Goal: Navigation & Orientation: Go to known website

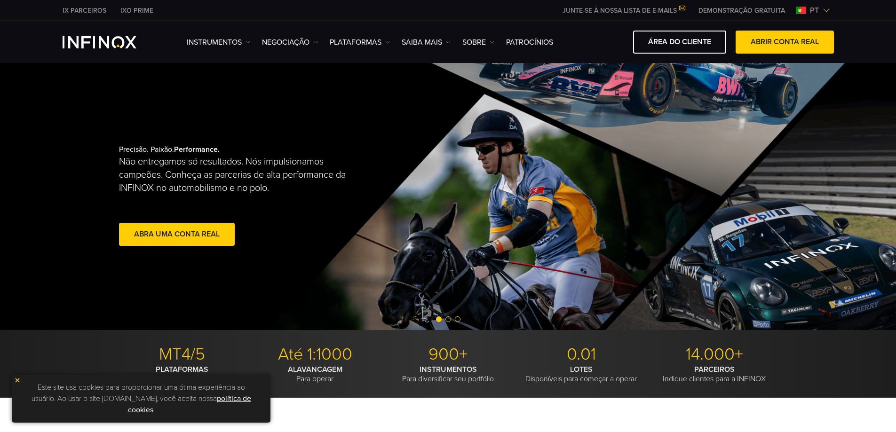
drag, startPoint x: 710, startPoint y: 39, endPoint x: 620, endPoint y: 124, distance: 123.7
click at [710, 39] on link "ÁREA DO CLIENTE" at bounding box center [679, 42] width 93 height 23
